Goal: Find specific page/section

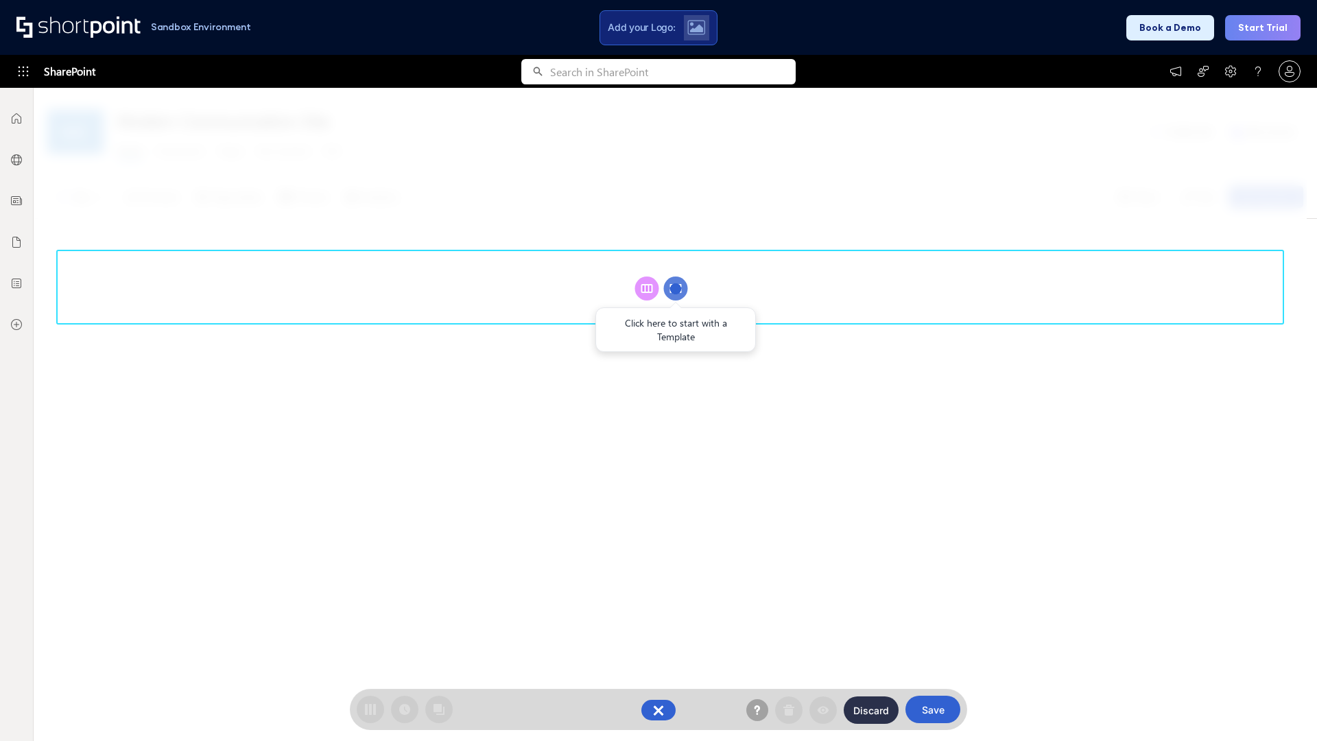
click at [676, 288] on circle at bounding box center [676, 288] width 24 height 24
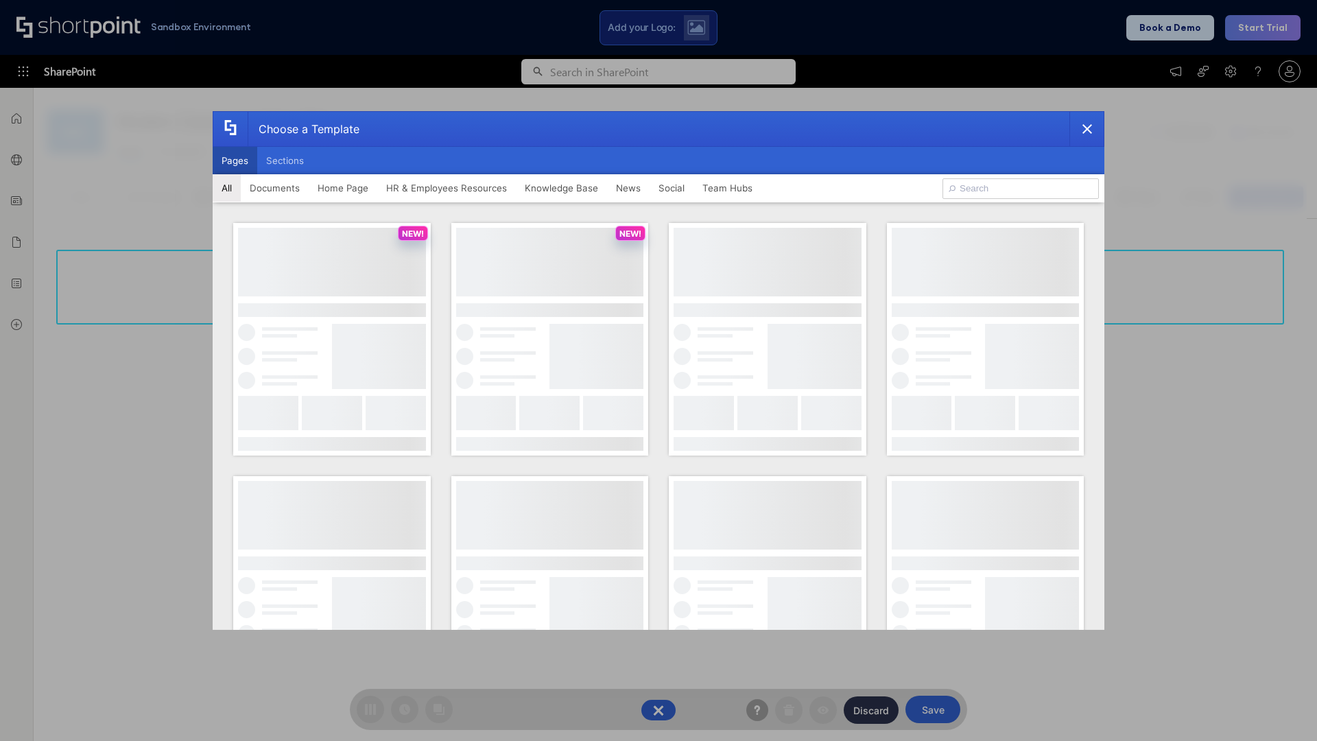
click at [235, 160] on button "Pages" at bounding box center [235, 160] width 45 height 27
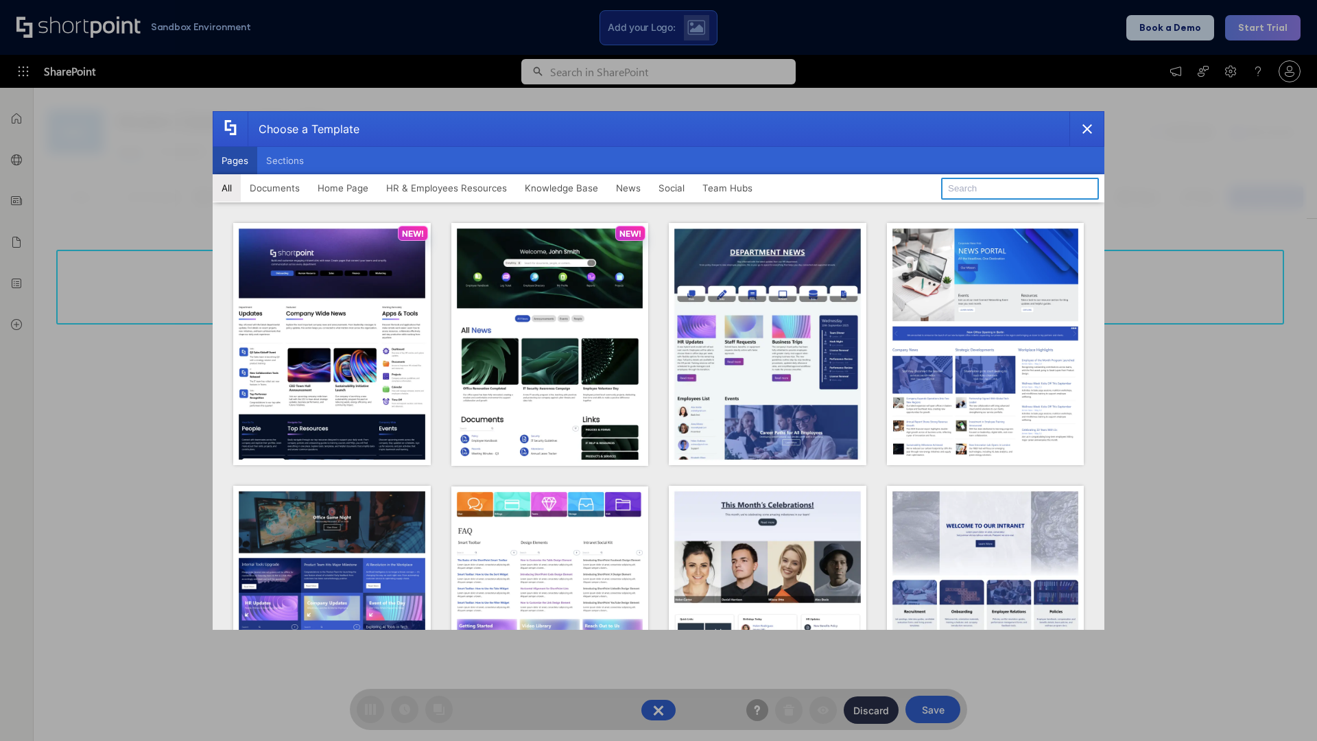
type input "HR 5"
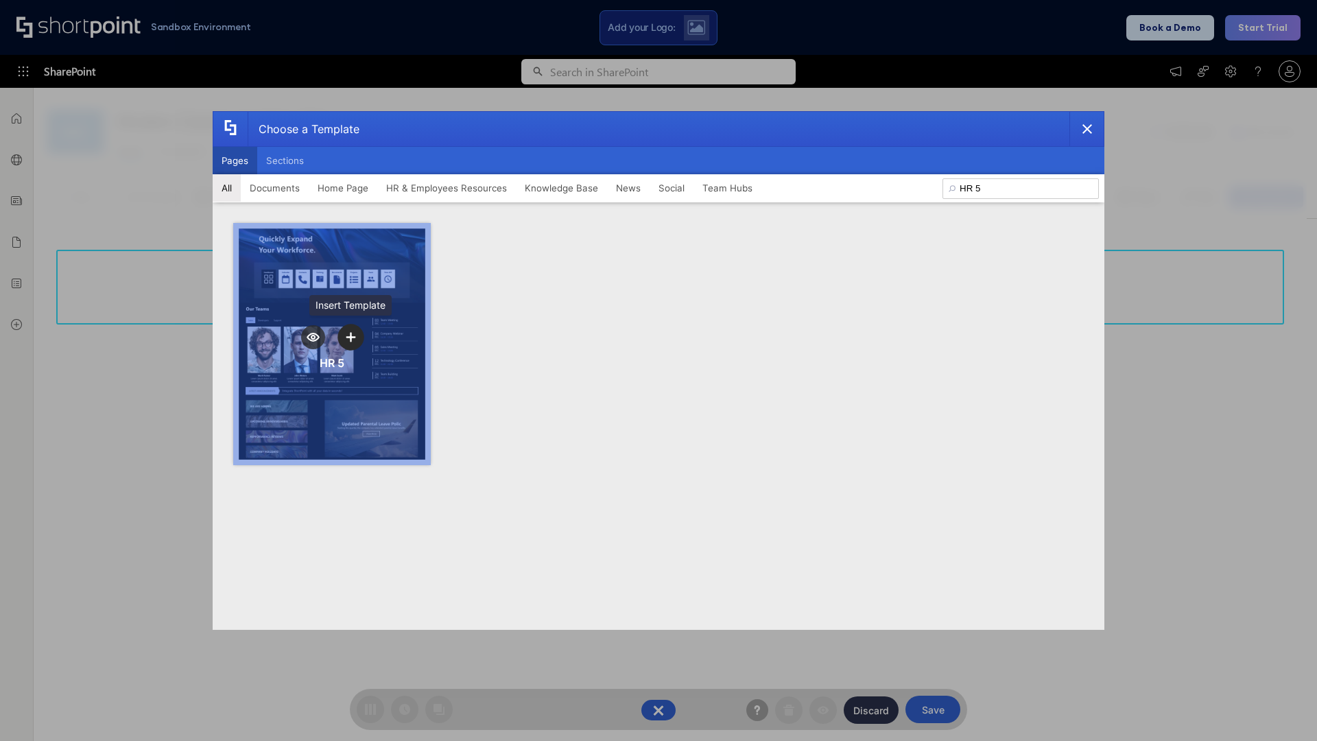
click at [350, 337] on icon "template selector" at bounding box center [351, 337] width 10 height 10
